Goal: Browse casually: Explore the website without a specific task or goal

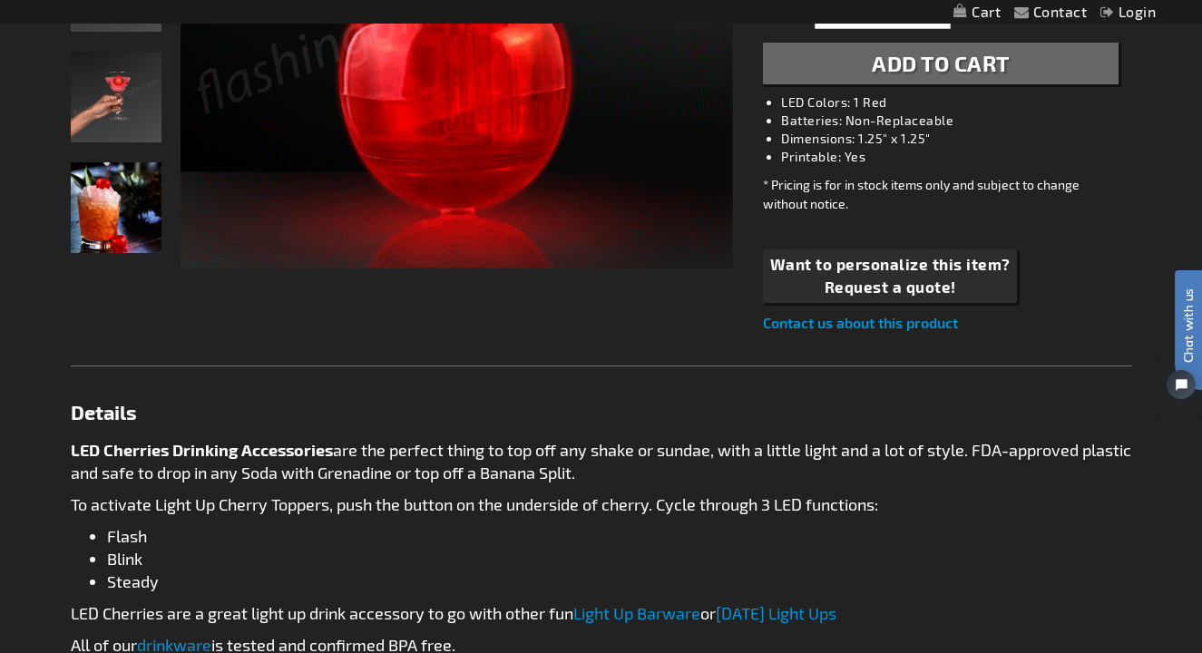
scroll to position [555, 0]
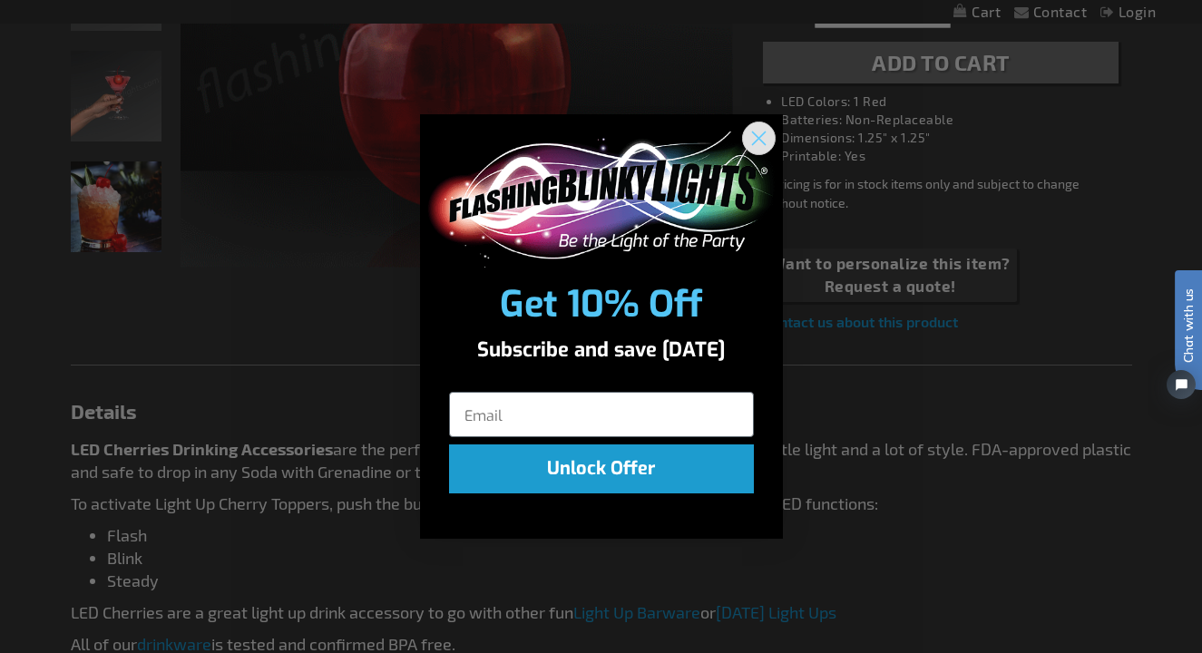
click at [760, 131] on circle "Close dialog" at bounding box center [758, 138] width 30 height 30
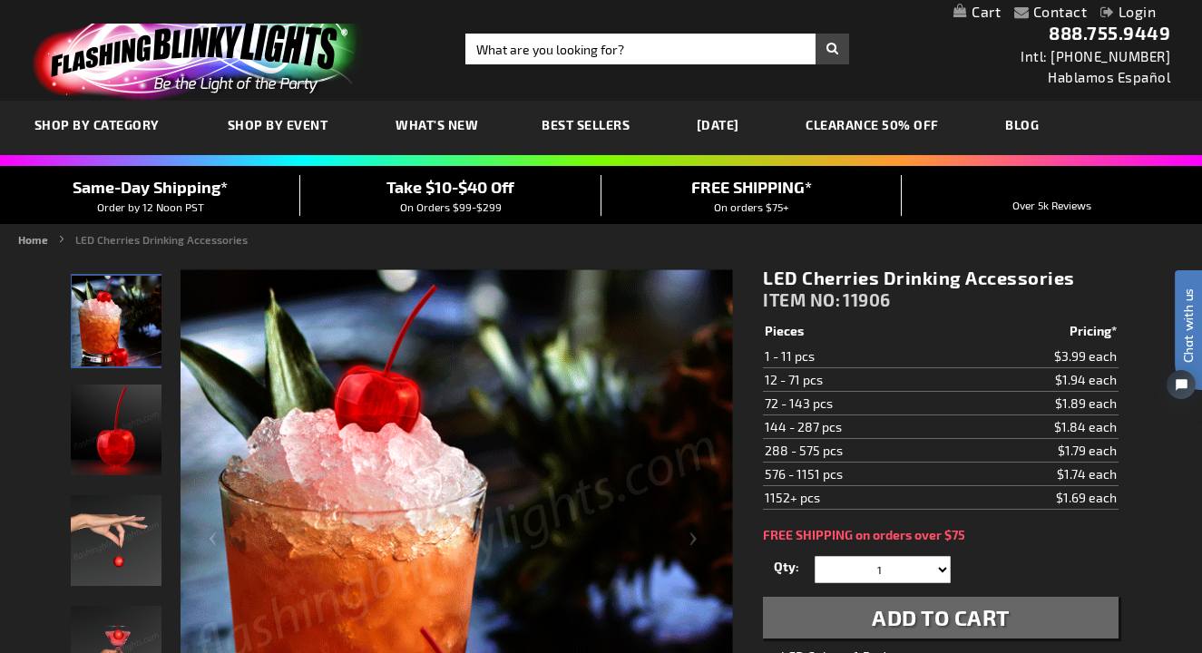
scroll to position [0, 0]
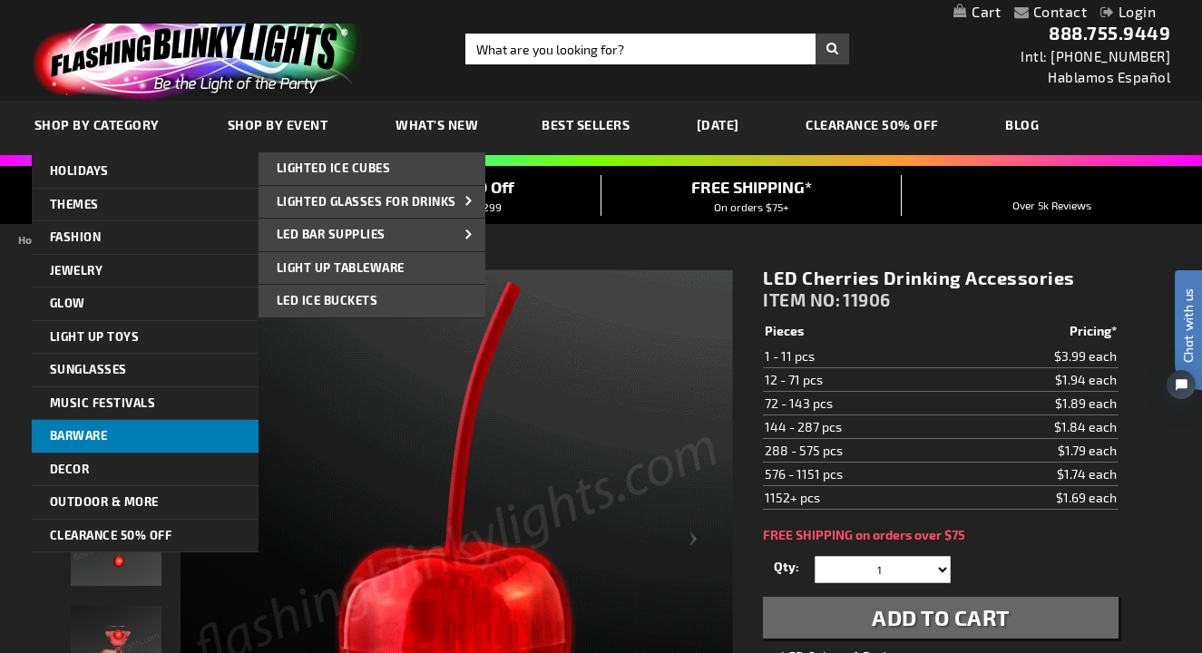
click at [82, 428] on span "Barware" at bounding box center [79, 435] width 58 height 15
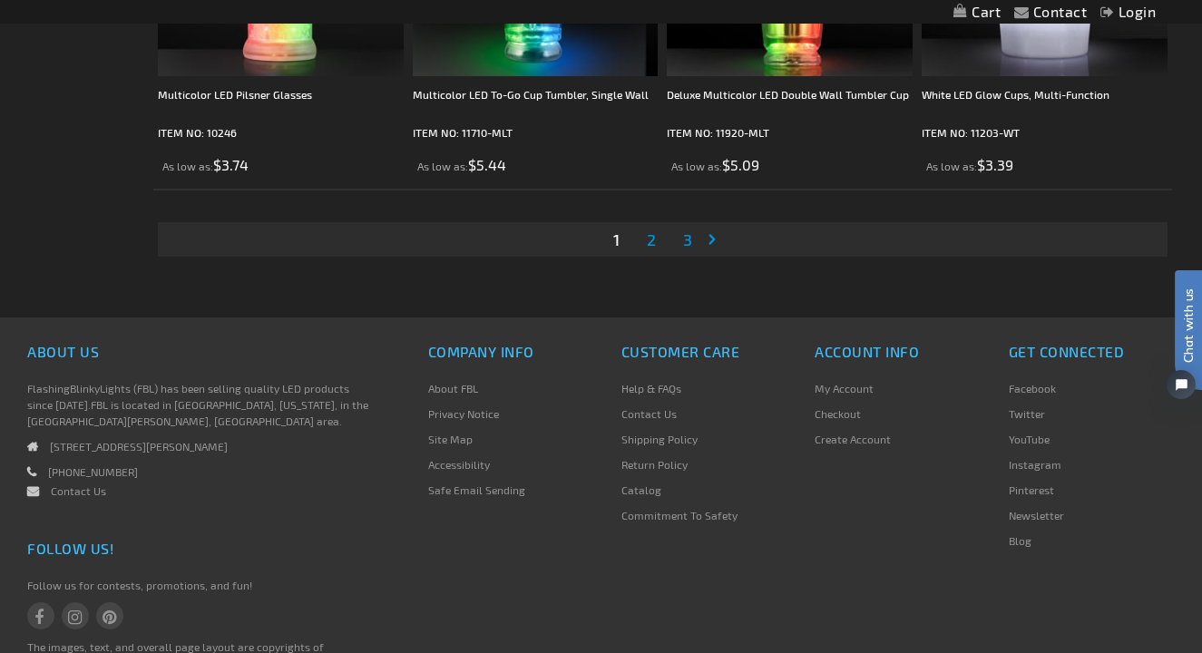
scroll to position [5862, 0]
click at [654, 244] on span "2" at bounding box center [651, 239] width 9 height 20
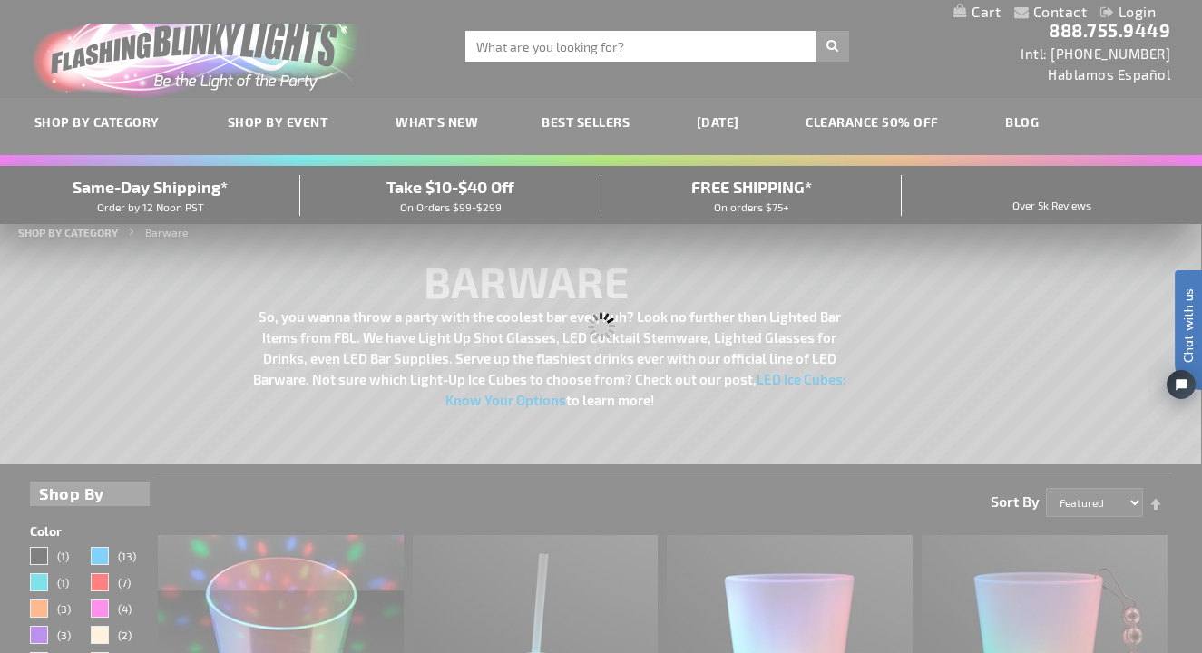
scroll to position [0, 0]
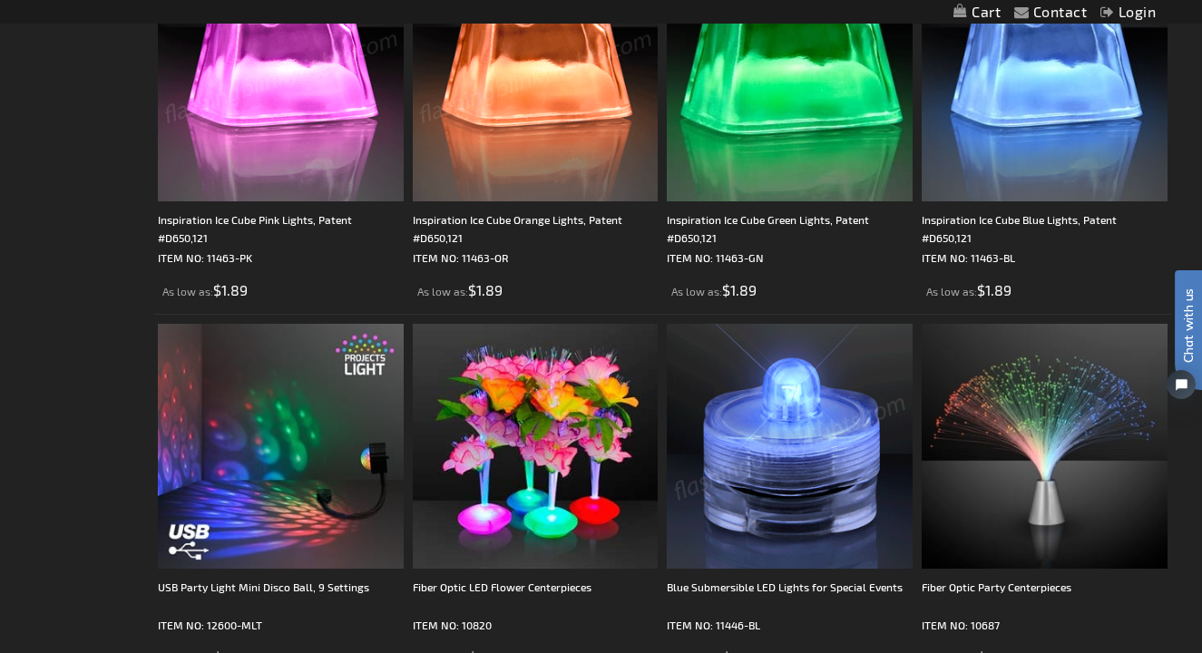
scroll to position [5371, 0]
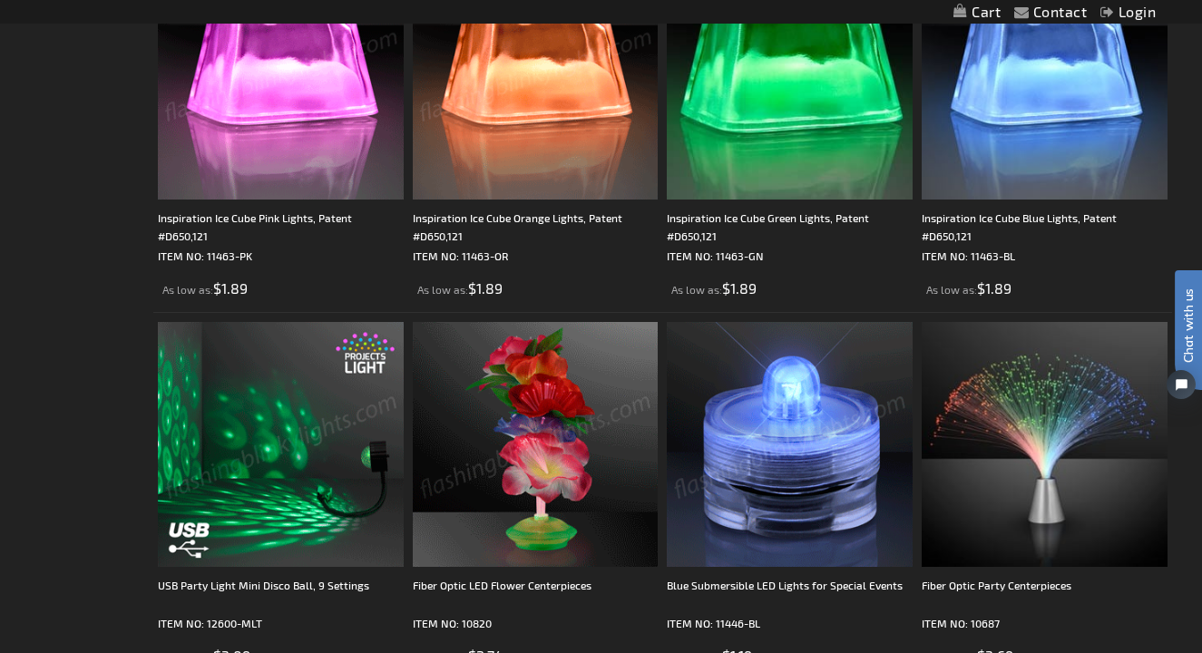
click at [754, 480] on img at bounding box center [790, 445] width 246 height 246
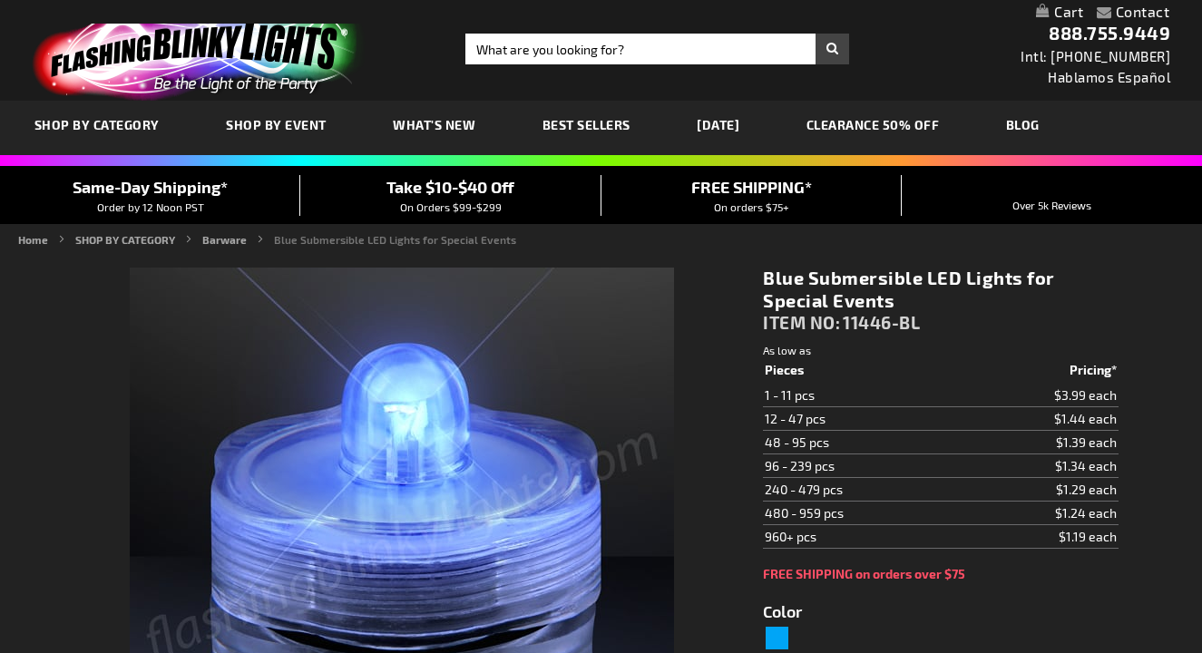
scroll to position [344, 0]
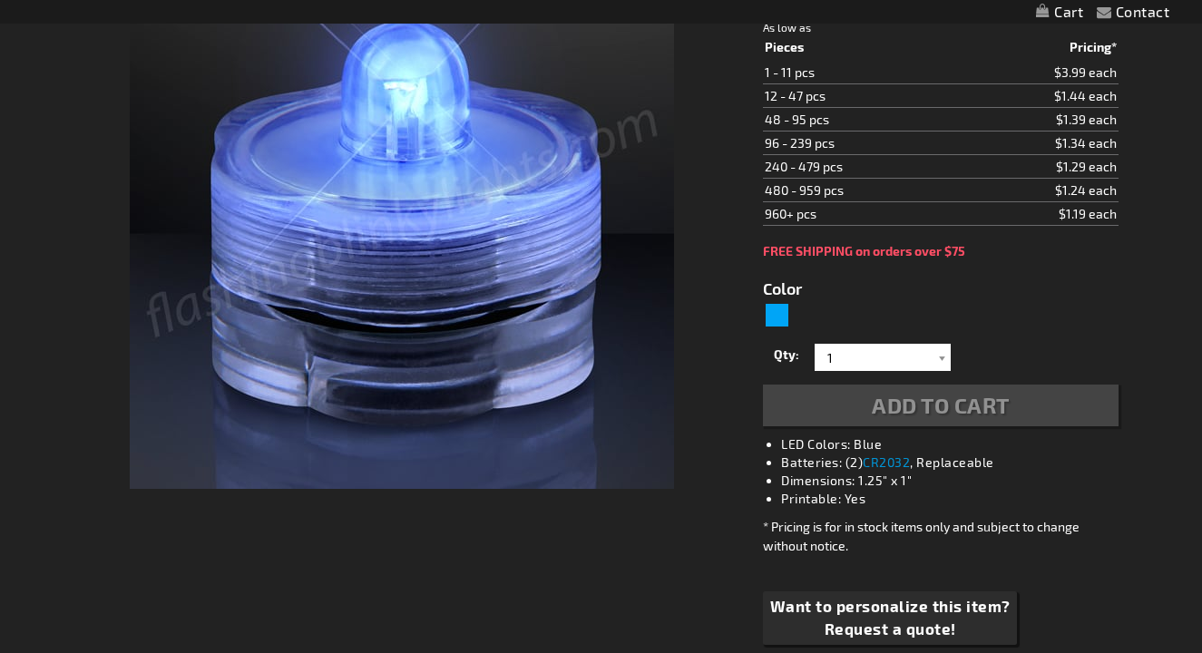
type input "5629"
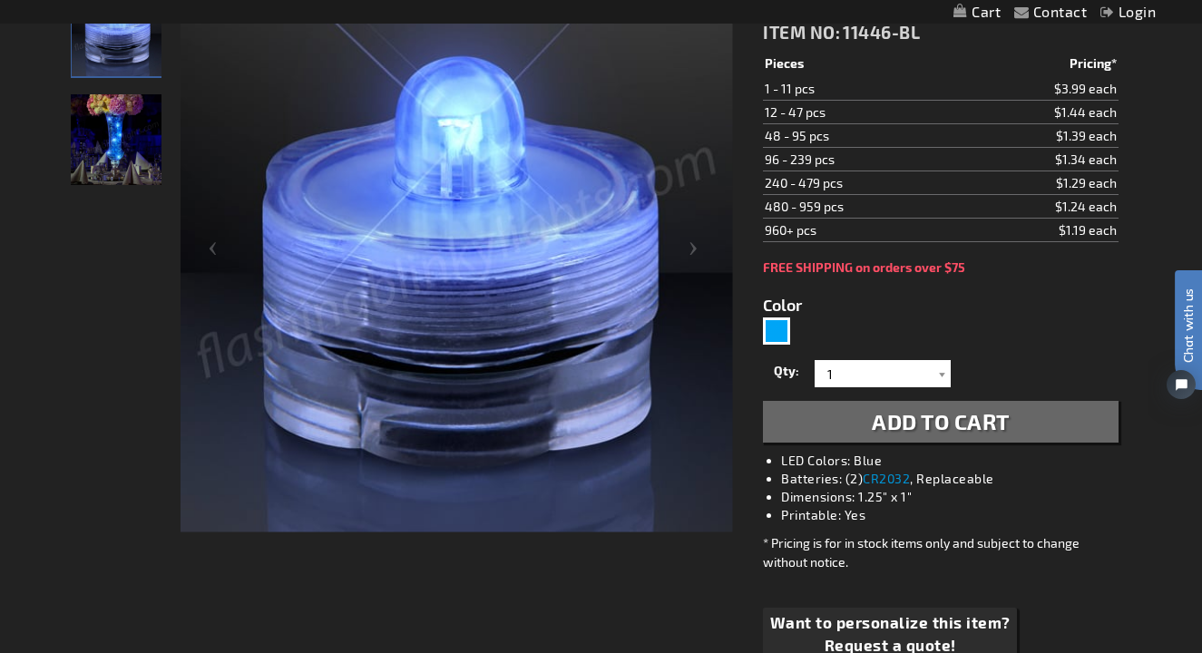
scroll to position [294, 0]
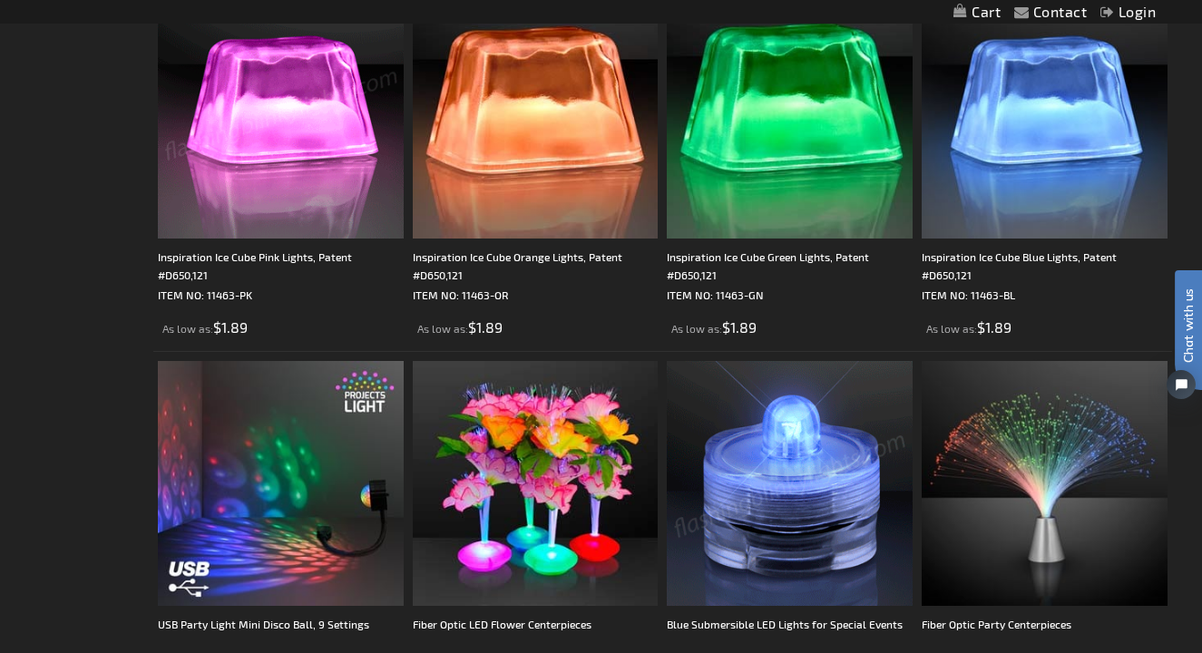
scroll to position [5333, 0]
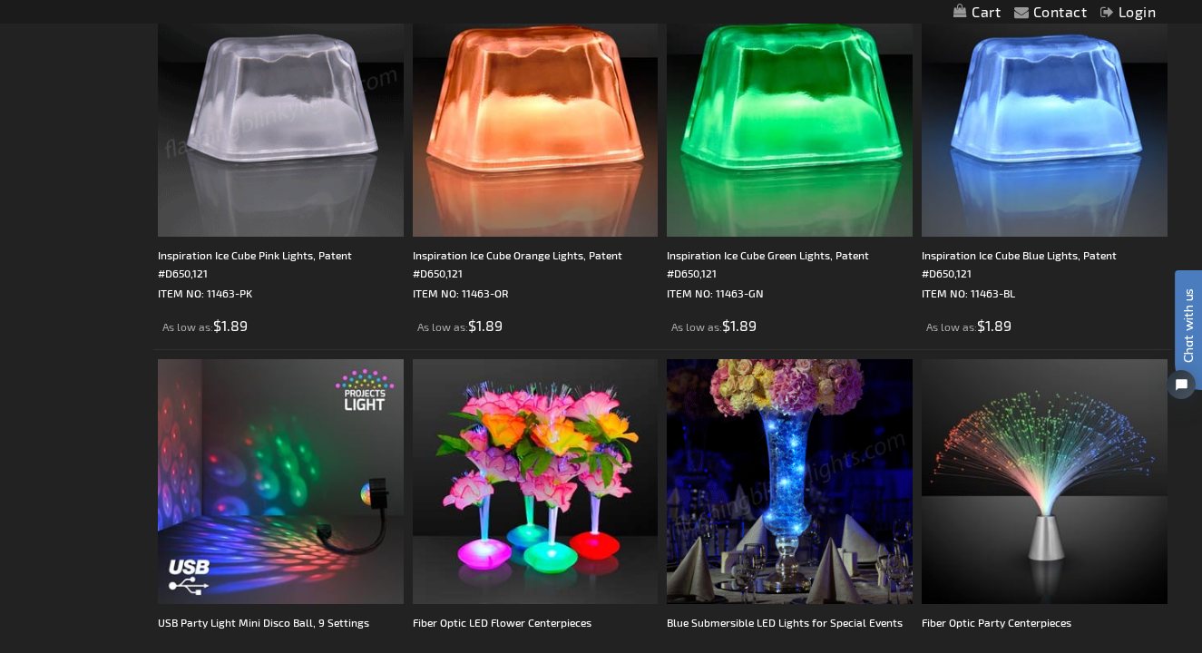
click at [296, 93] on img at bounding box center [281, 114] width 246 height 246
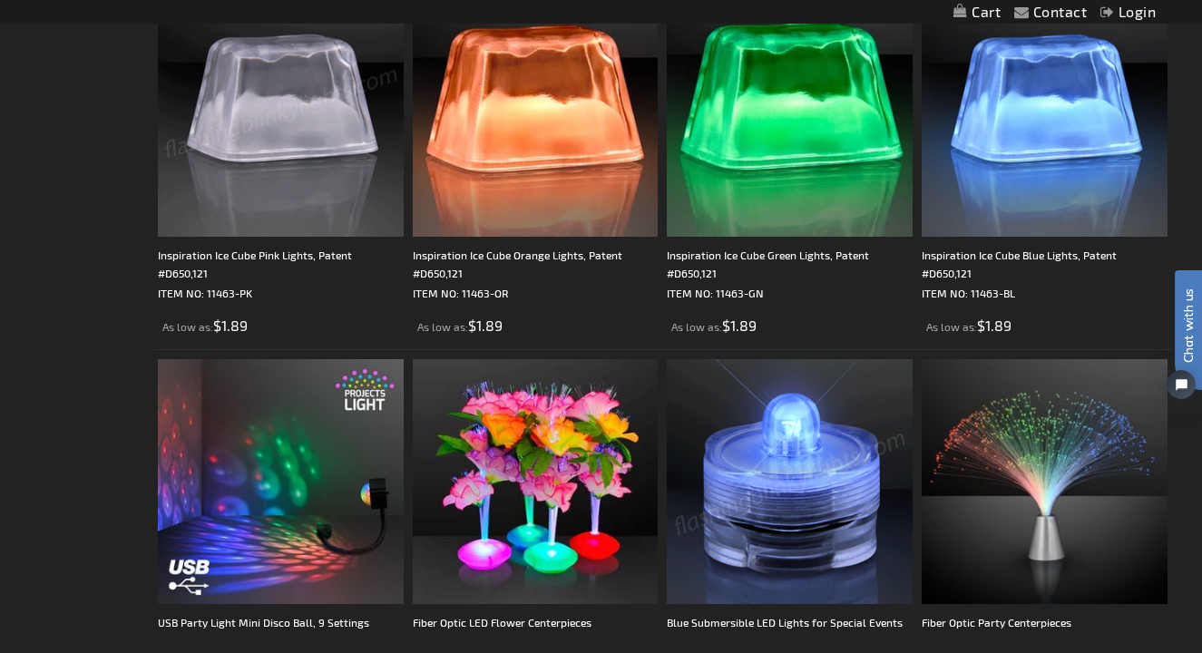
click at [296, 93] on img at bounding box center [281, 114] width 246 height 246
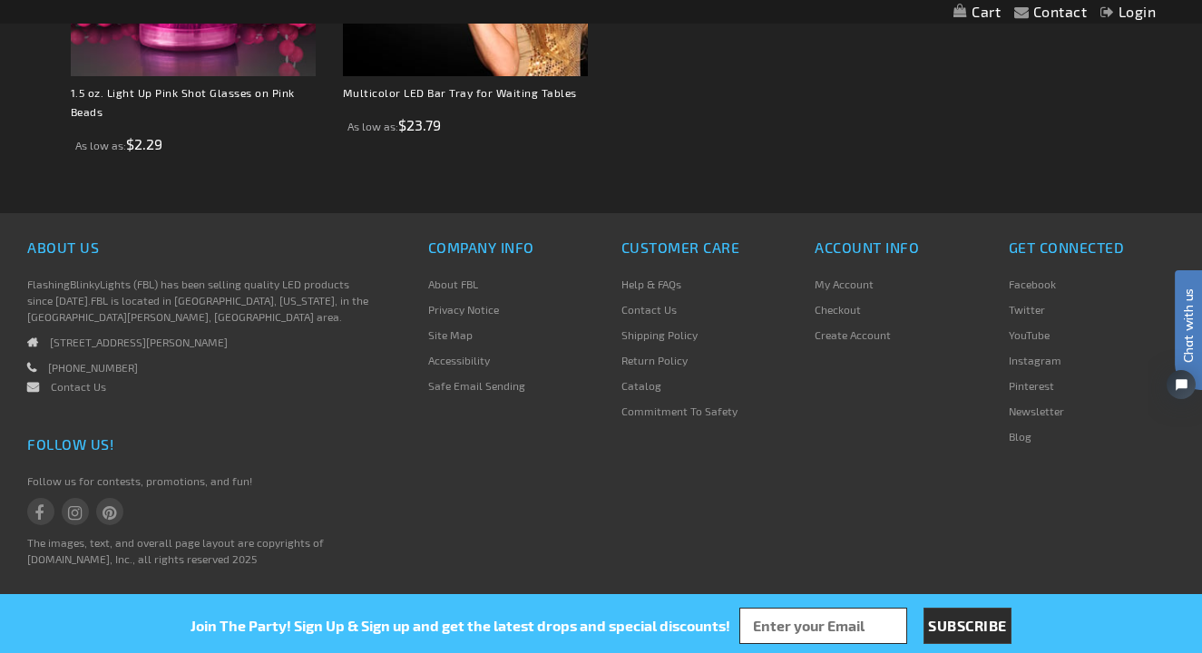
scroll to position [1732, 0]
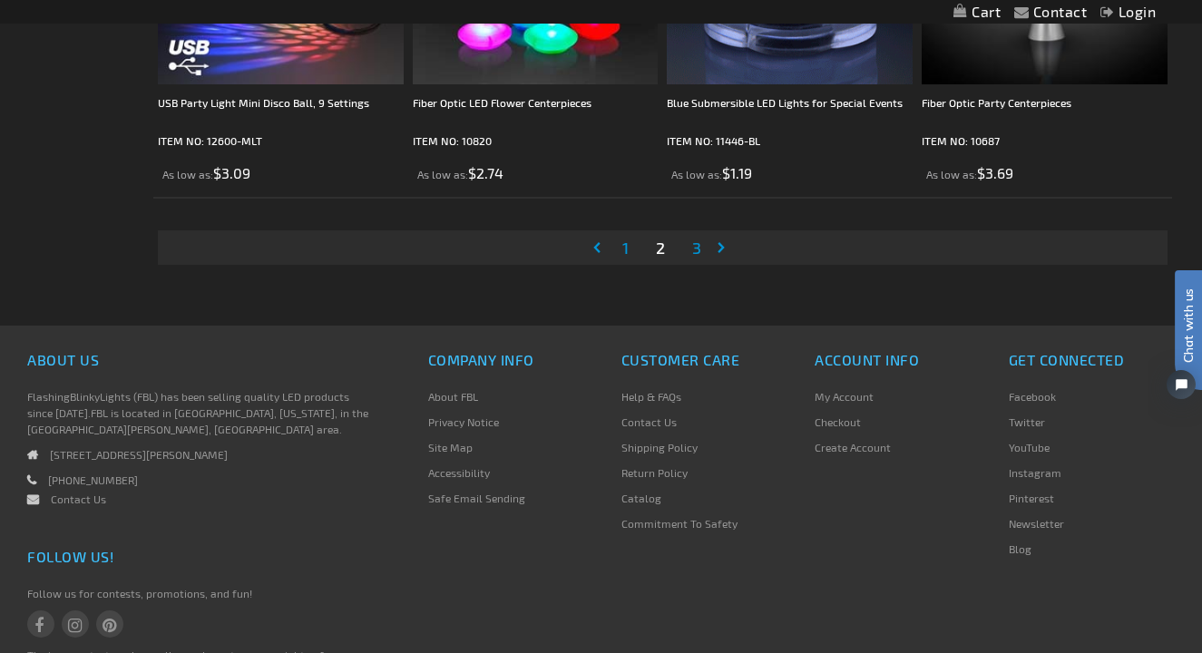
scroll to position [5856, 0]
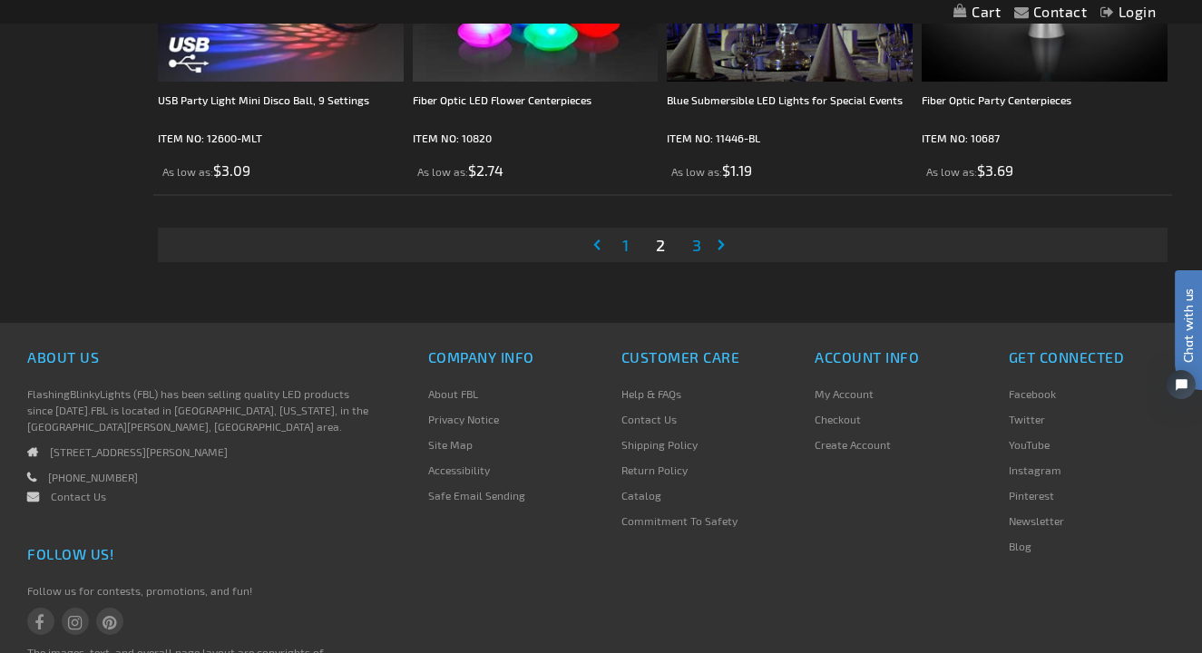
click at [696, 250] on span "3" at bounding box center [696, 245] width 9 height 20
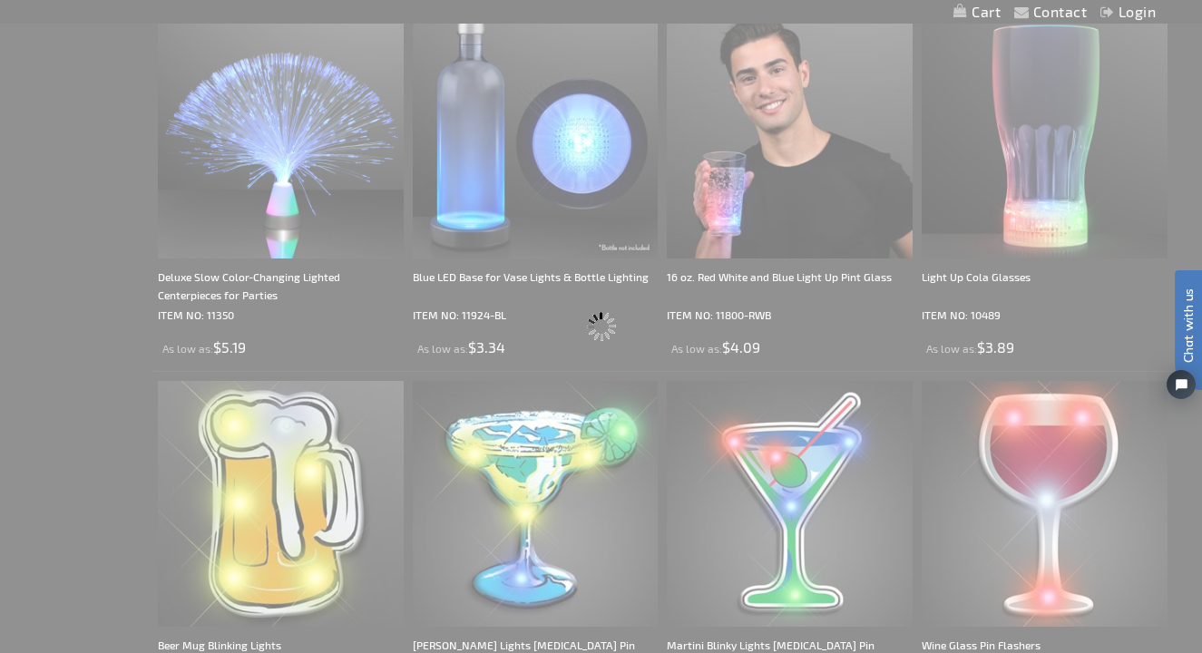
scroll to position [64, 0]
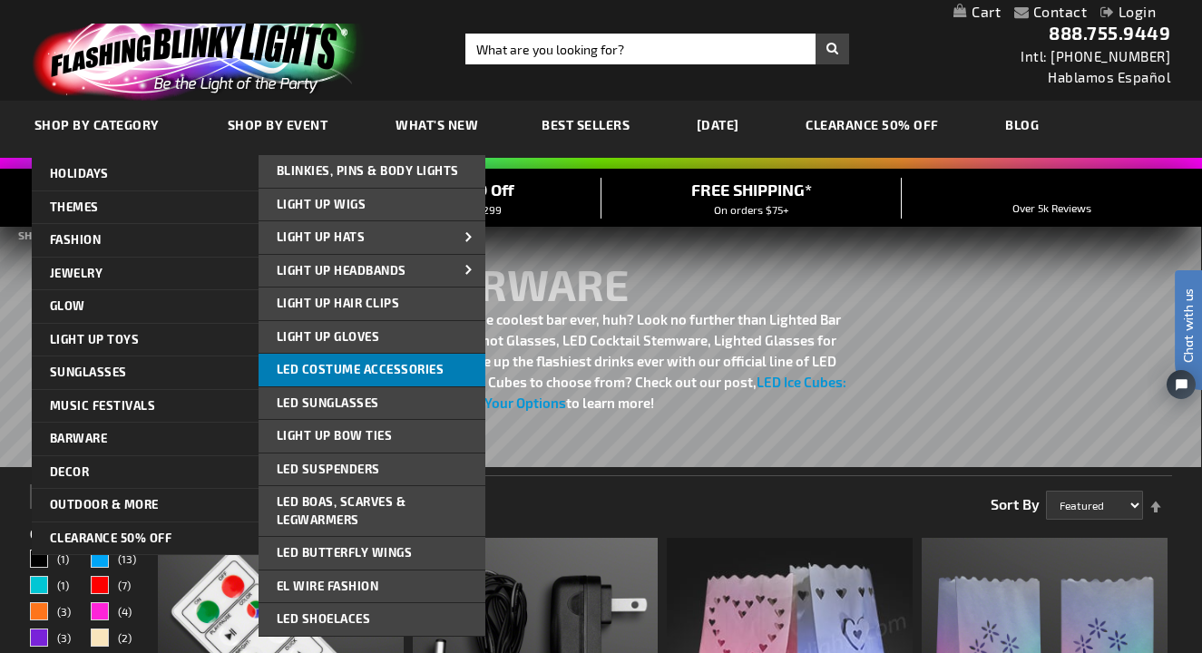
click at [312, 363] on span "LED Costume Accessories" at bounding box center [361, 369] width 168 height 15
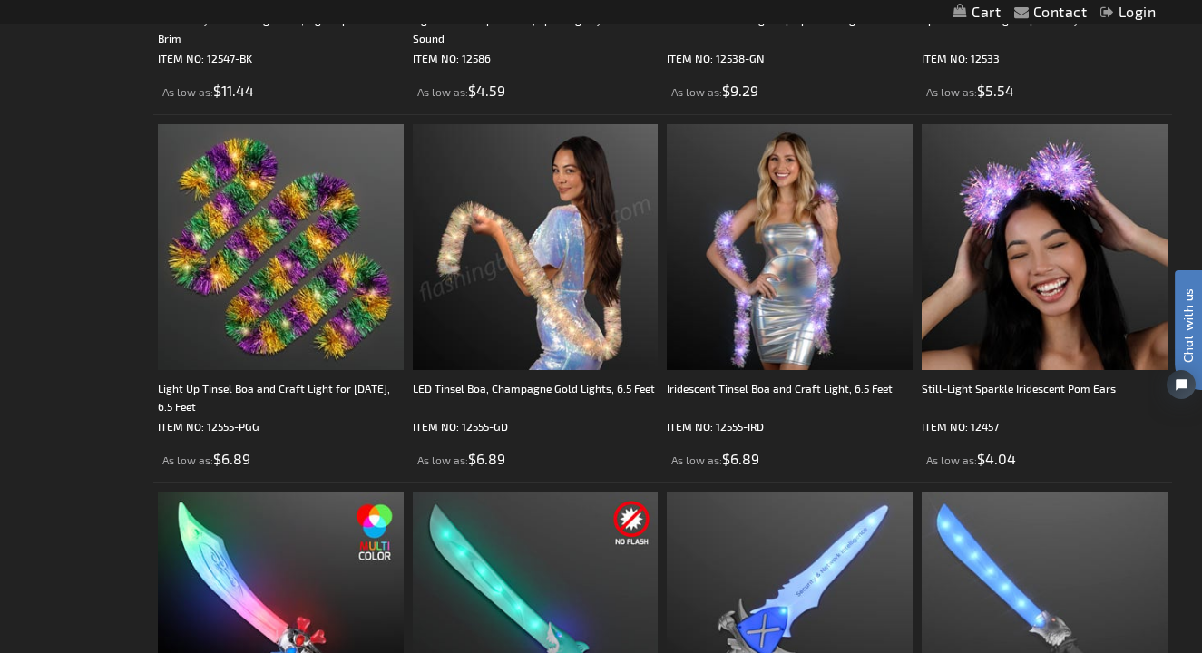
scroll to position [2093, 0]
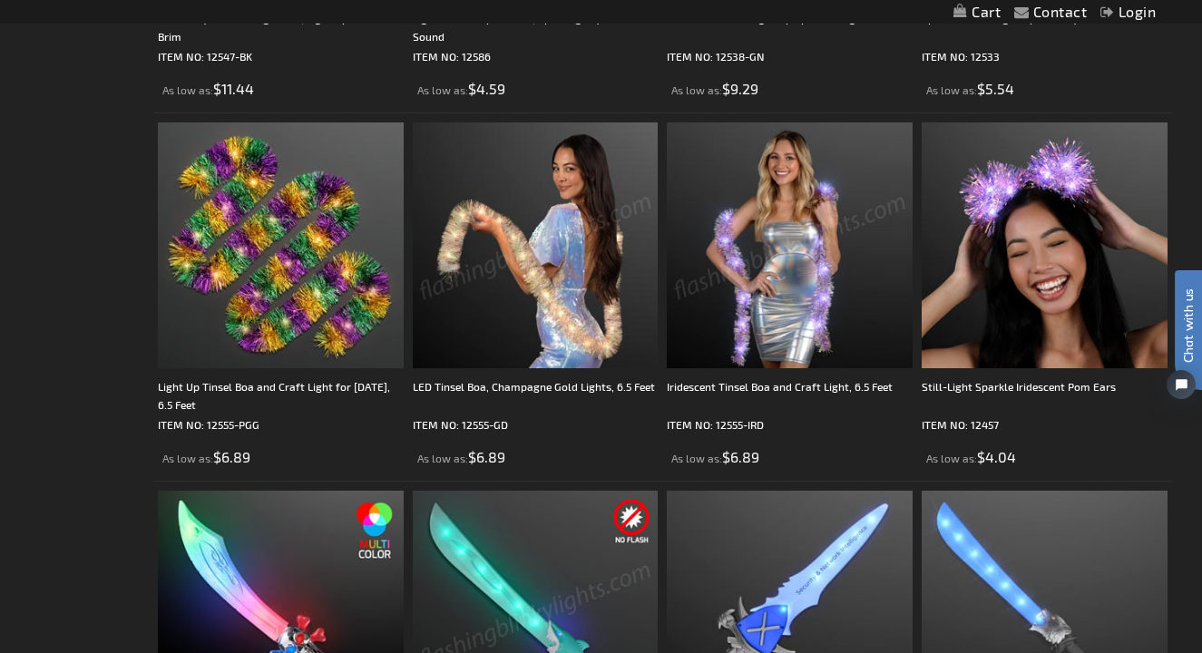
click at [798, 261] on img at bounding box center [790, 246] width 246 height 246
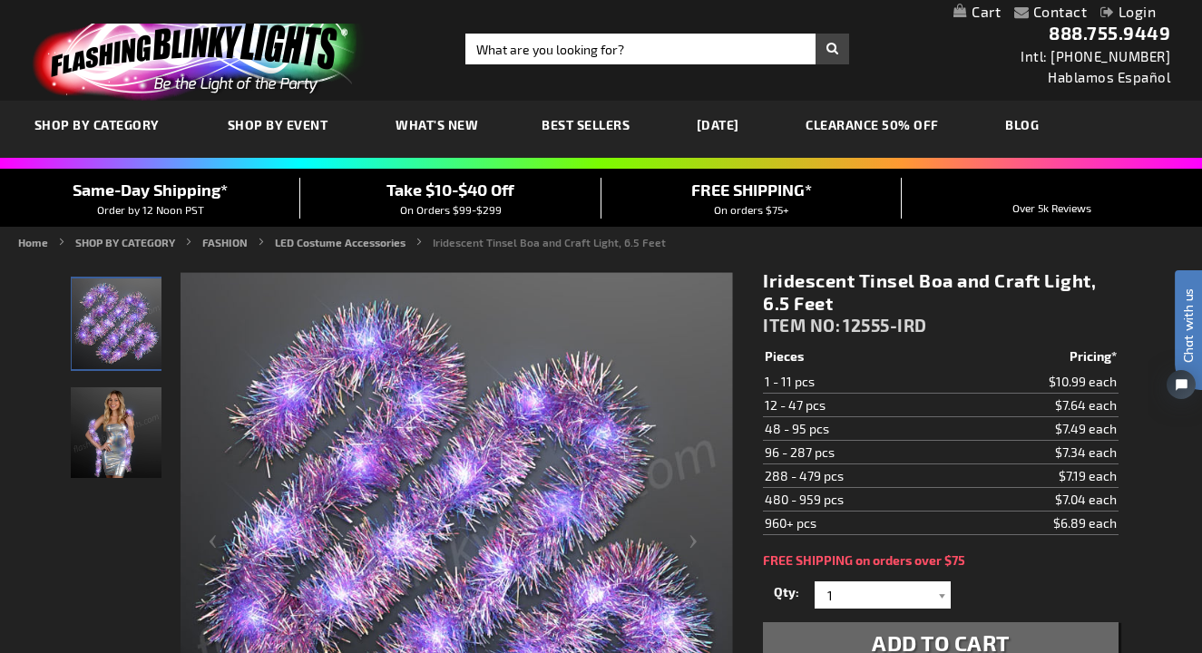
click at [558, 120] on span "Best Sellers" at bounding box center [586, 124] width 88 height 15
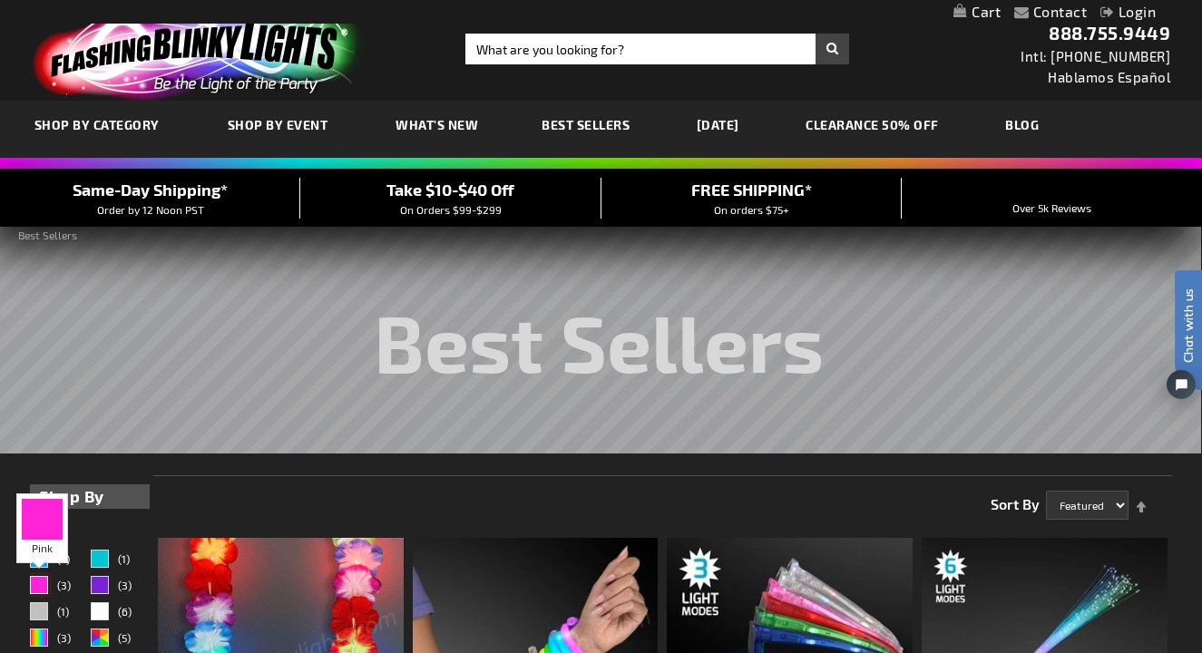
click at [44, 586] on div "Pink" at bounding box center [39, 585] width 18 height 18
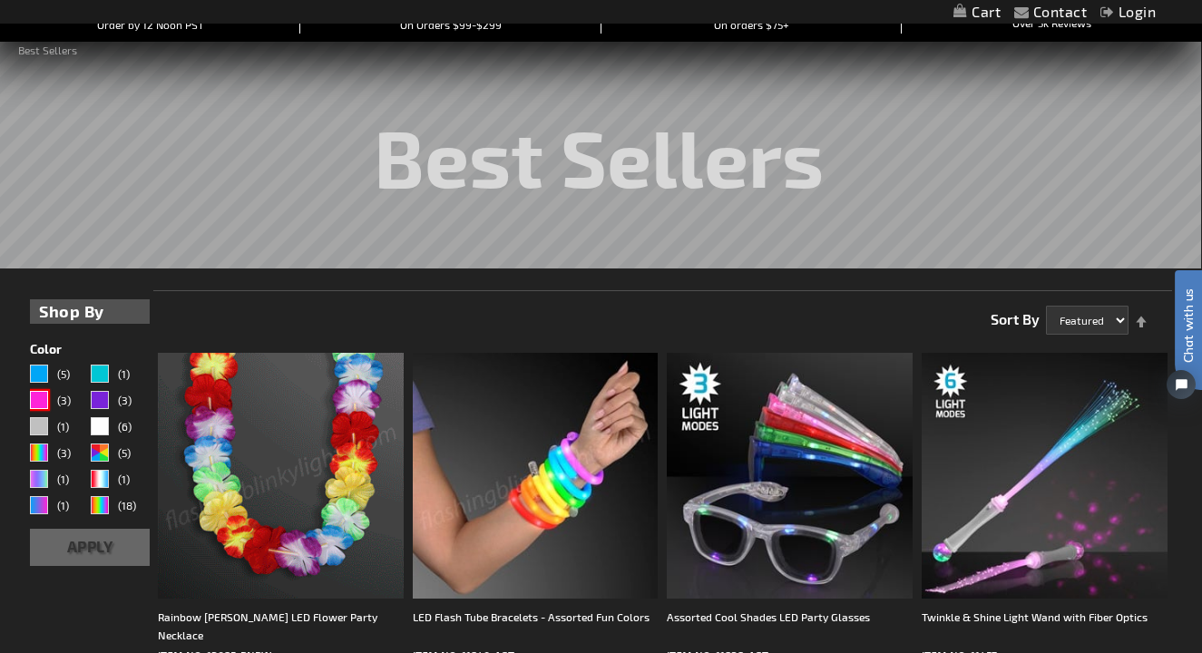
scroll to position [182, 0]
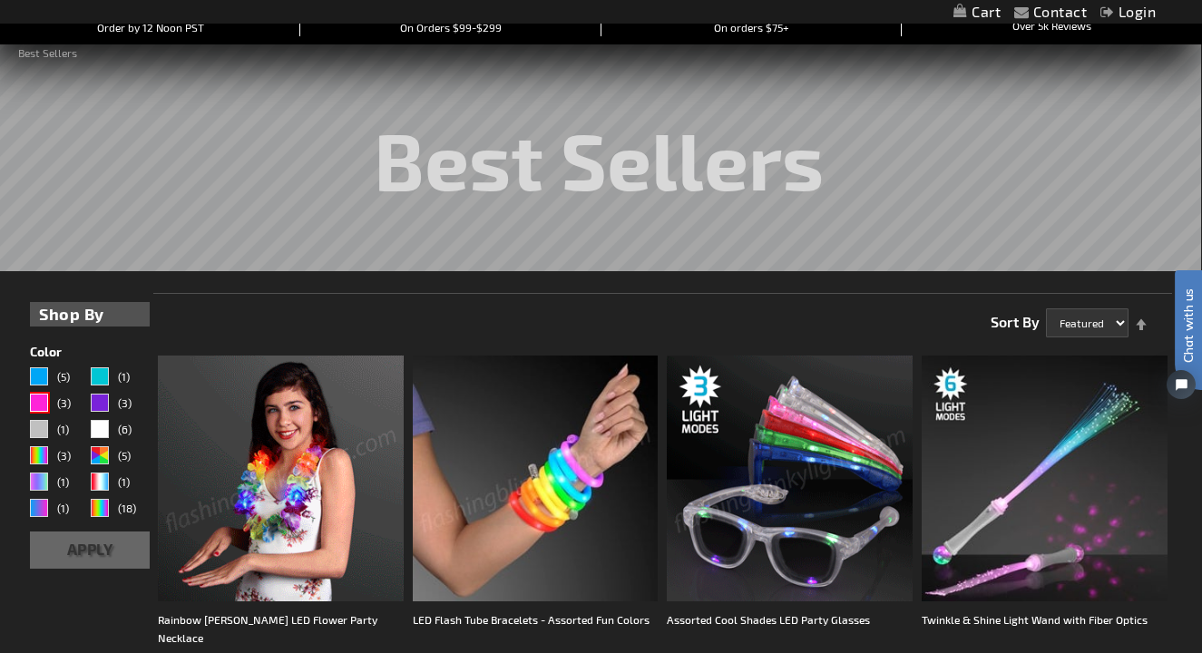
drag, startPoint x: 561, startPoint y: 495, endPoint x: 498, endPoint y: 489, distance: 62.9
click at [498, 489] on img at bounding box center [536, 479] width 246 height 246
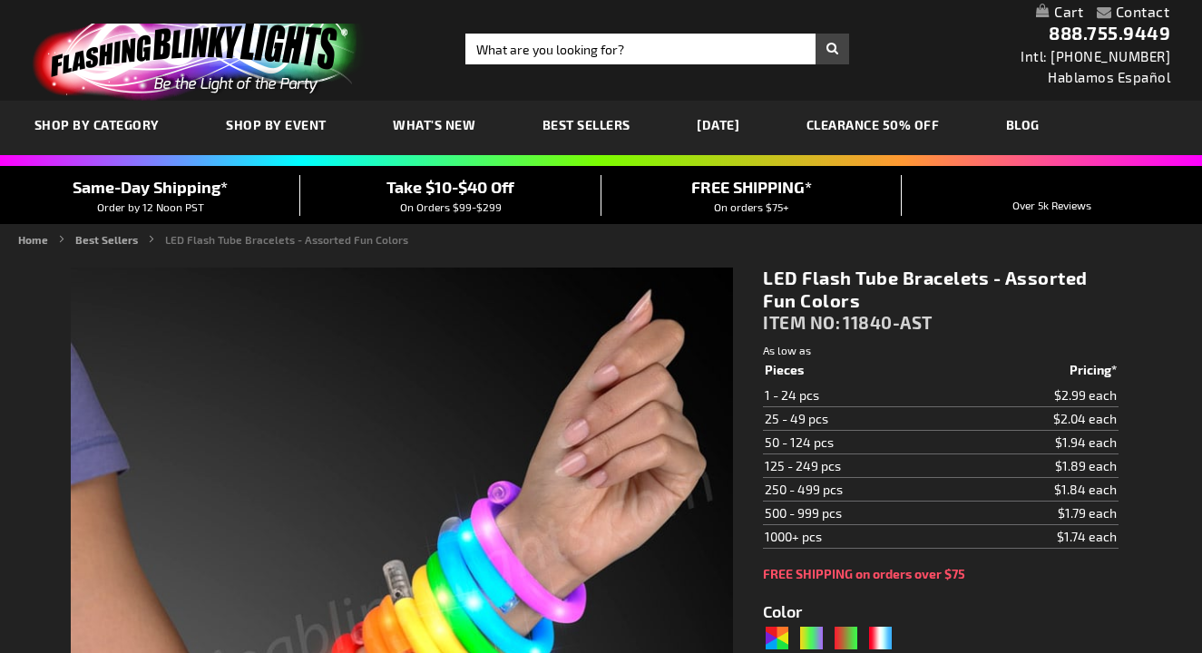
type input "5630"
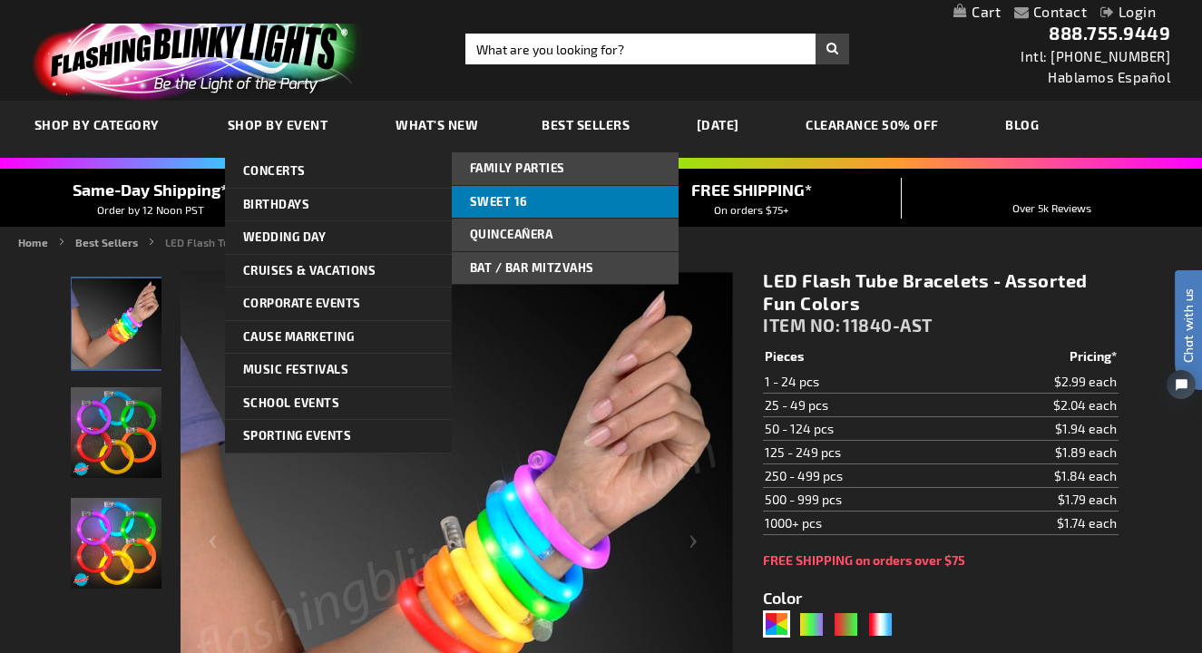
click at [496, 190] on link "Sweet 16" at bounding box center [565, 202] width 227 height 33
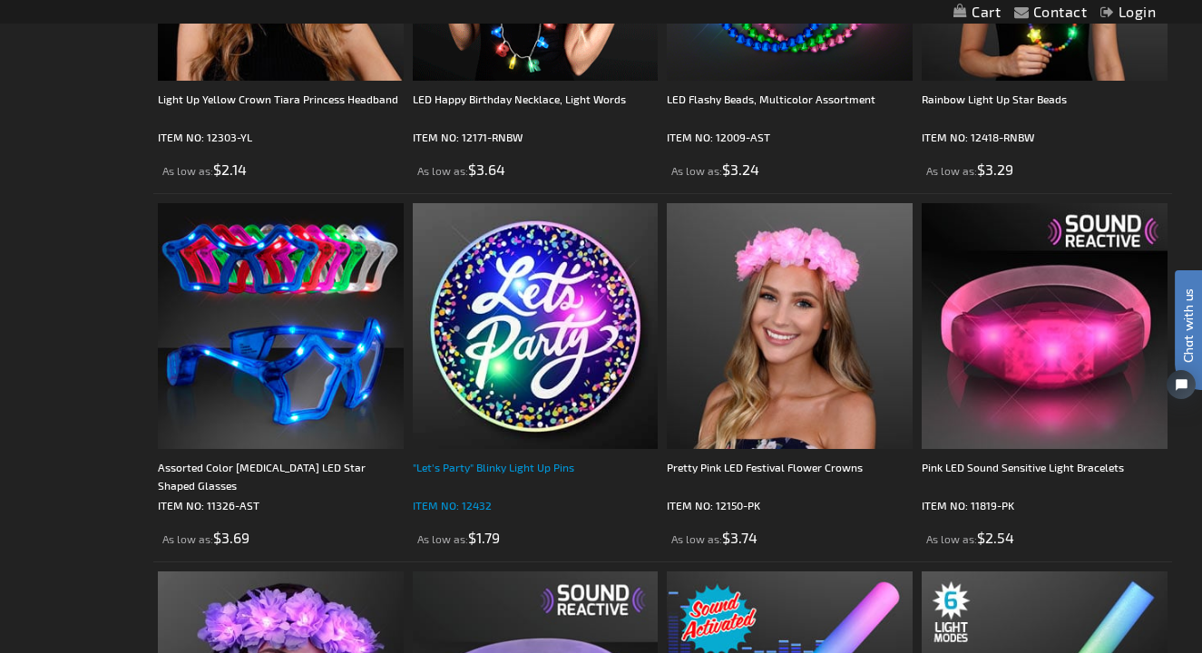
scroll to position [2386, 0]
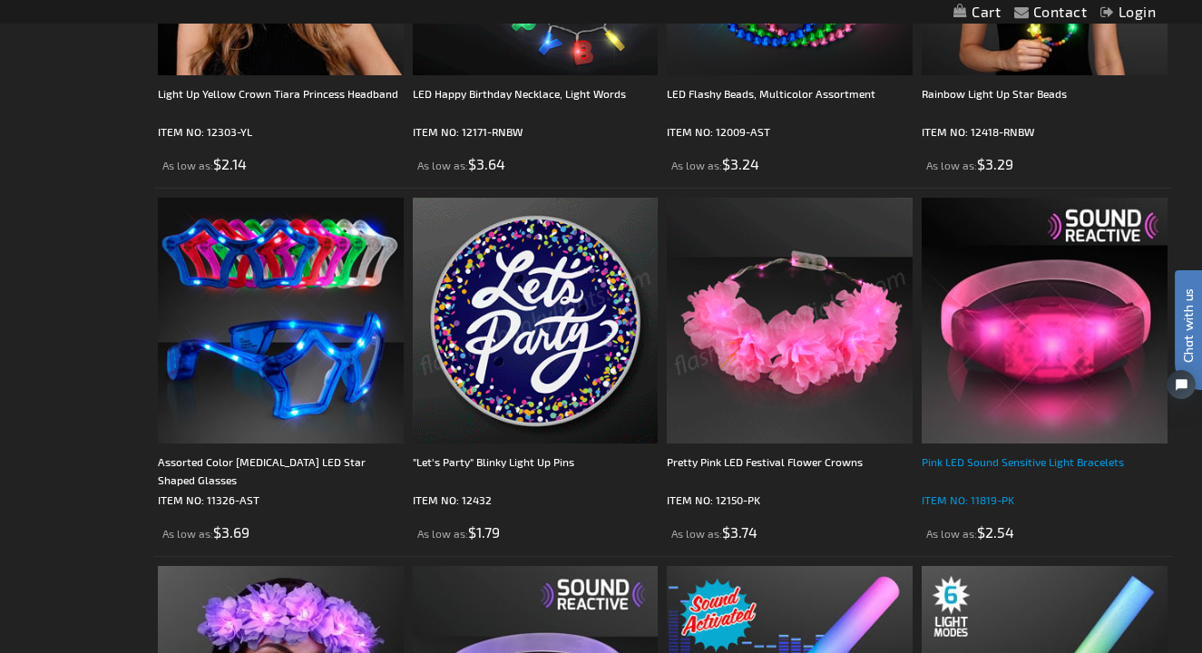
click at [1040, 462] on div "Pink LED Sound Sensitive Light Bracelets" at bounding box center [1045, 471] width 246 height 36
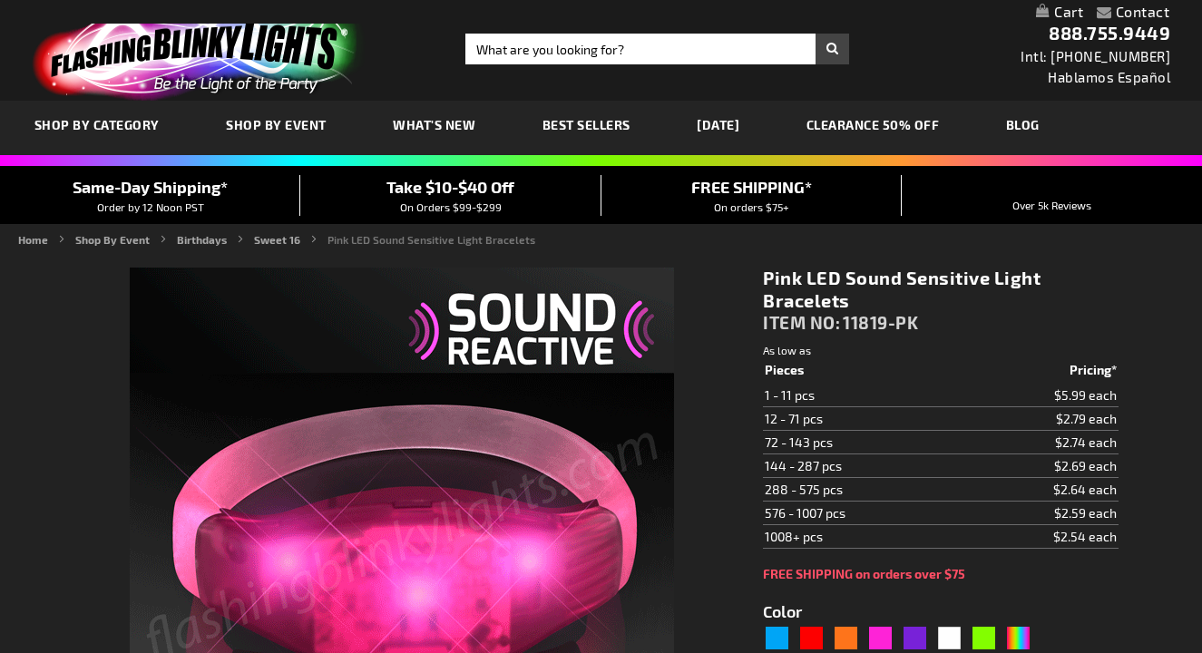
type input "5639"
